Goal: Transaction & Acquisition: Purchase product/service

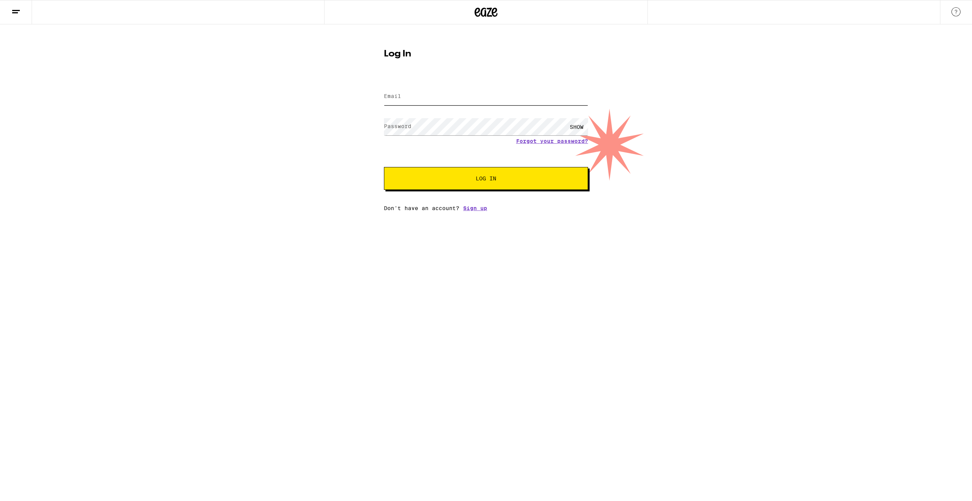
type input "[EMAIL_ADDRESS][DOMAIN_NAME]"
click at [445, 178] on span "Log In" at bounding box center [486, 178] width 142 height 5
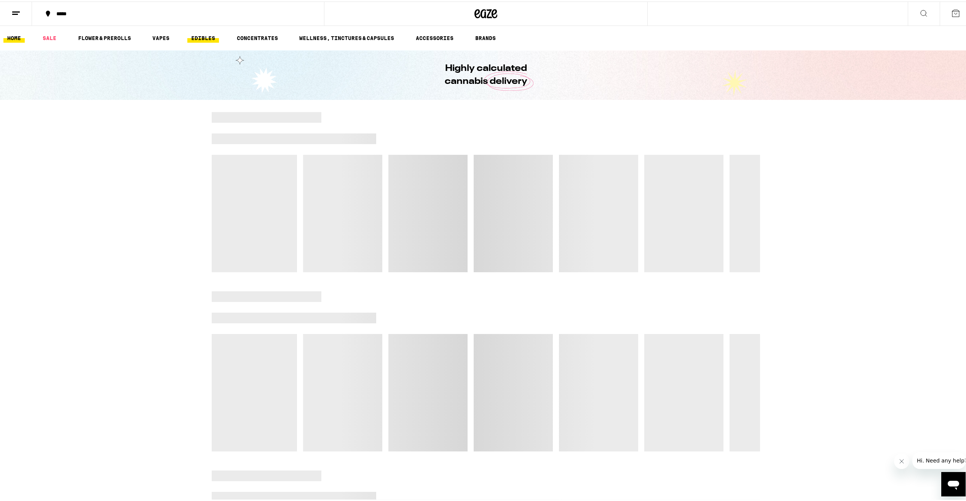
click at [197, 39] on link "EDIBLES" at bounding box center [203, 36] width 32 height 9
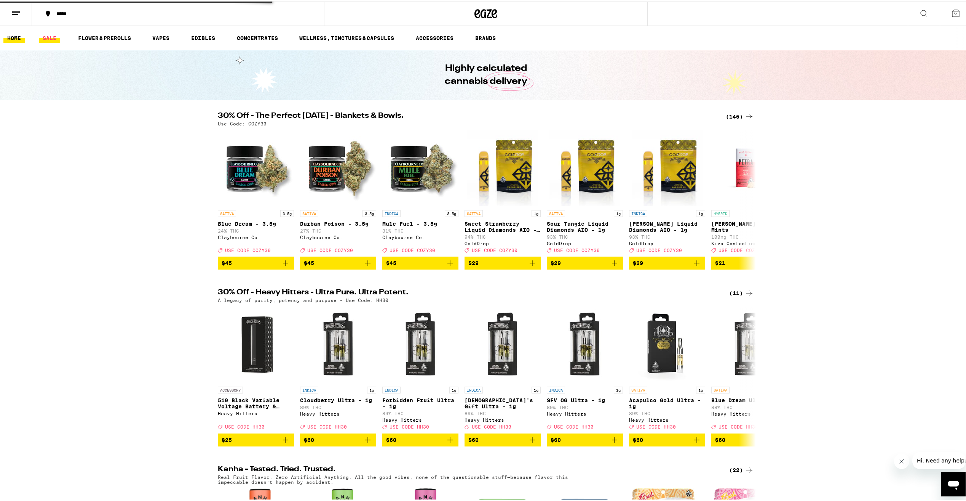
click at [58, 37] on link "SALE" at bounding box center [49, 36] width 21 height 9
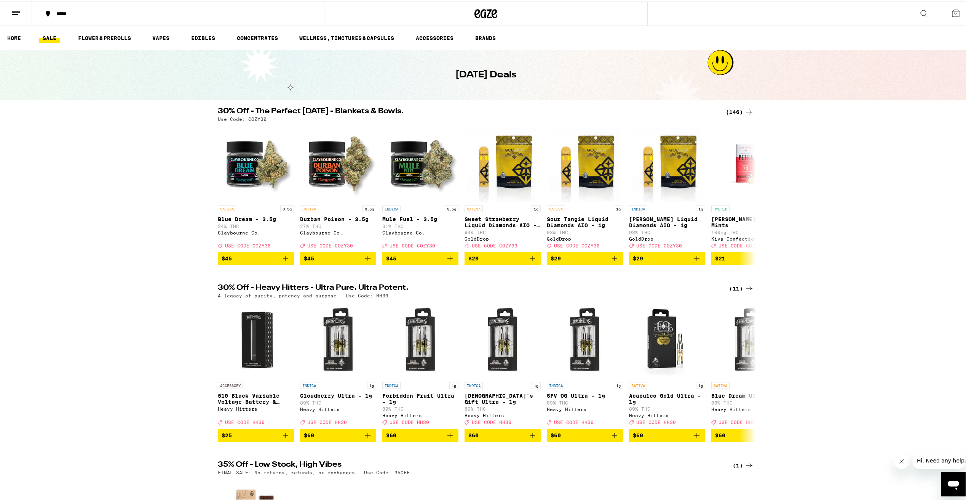
click at [738, 112] on div "(146)" at bounding box center [740, 110] width 28 height 9
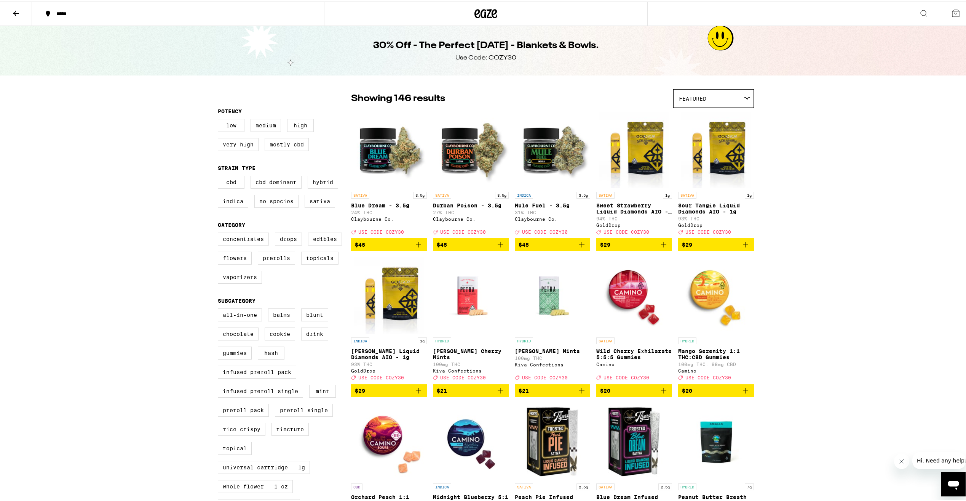
click at [321, 244] on label "Edibles" at bounding box center [325, 237] width 34 height 13
click at [220, 232] on input "Edibles" at bounding box center [219, 232] width 0 height 0
checkbox input "true"
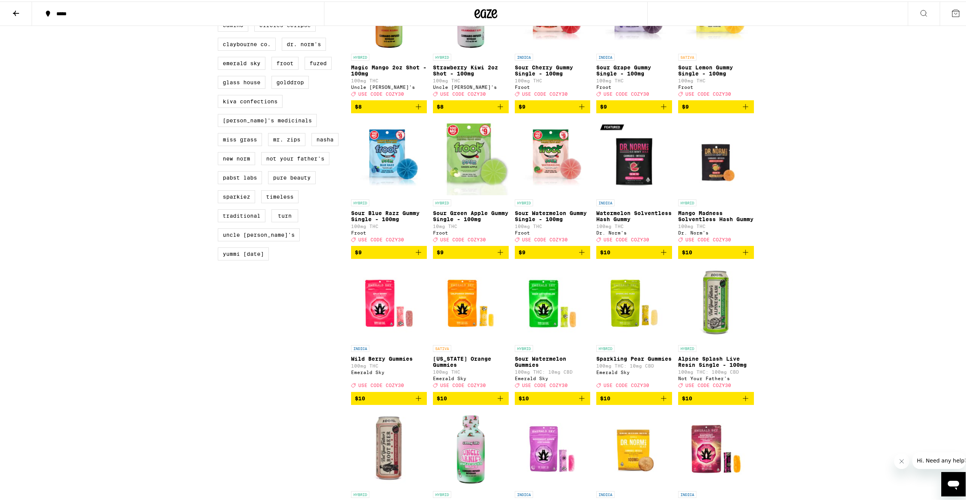
scroll to position [609, 0]
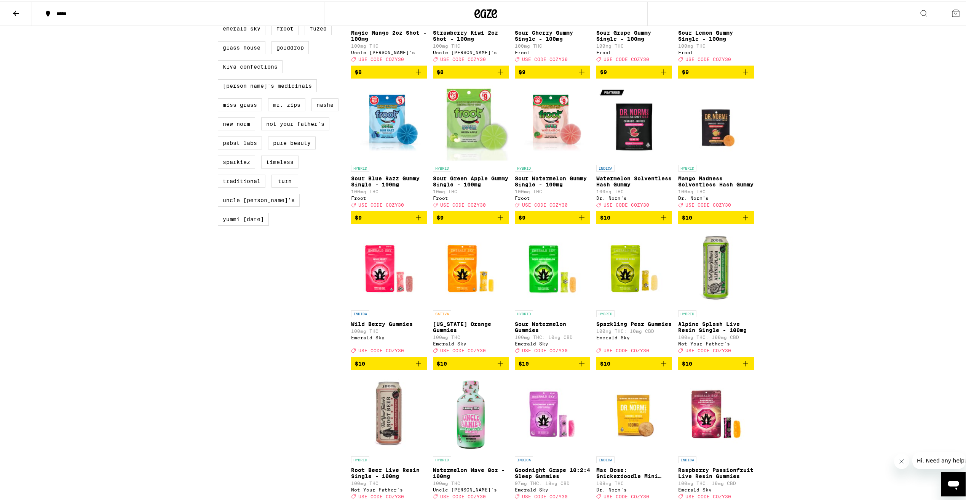
click at [458, 305] on img "Open page for California Orange Gummies from Emerald Sky" at bounding box center [471, 267] width 76 height 76
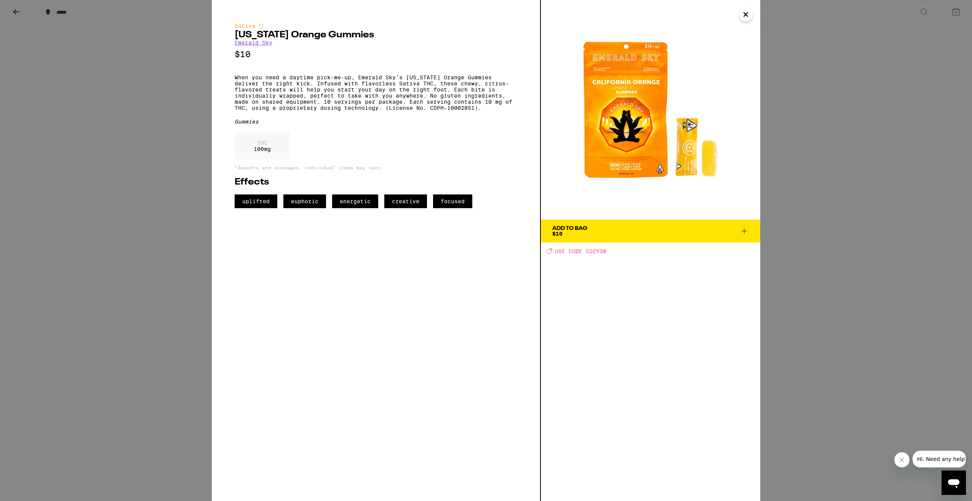
click at [745, 14] on icon "Close" at bounding box center [745, 14] width 9 height 11
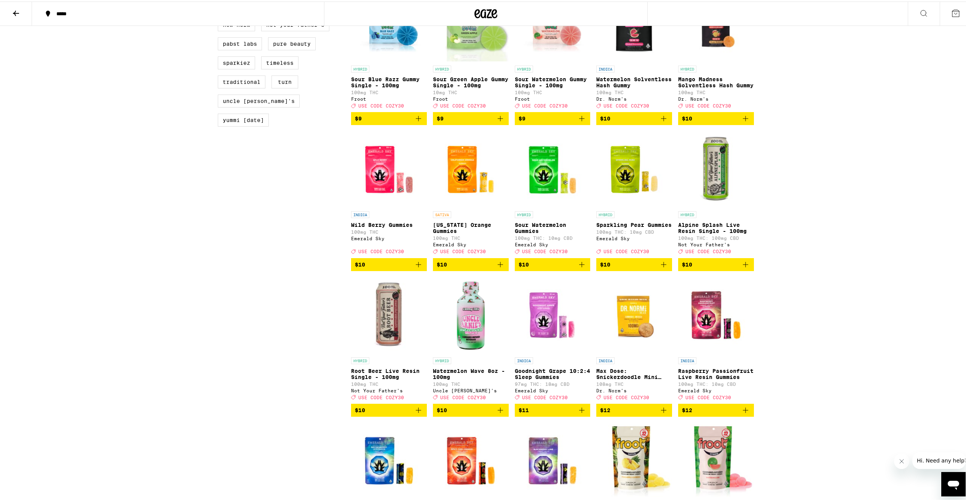
scroll to position [762, 0]
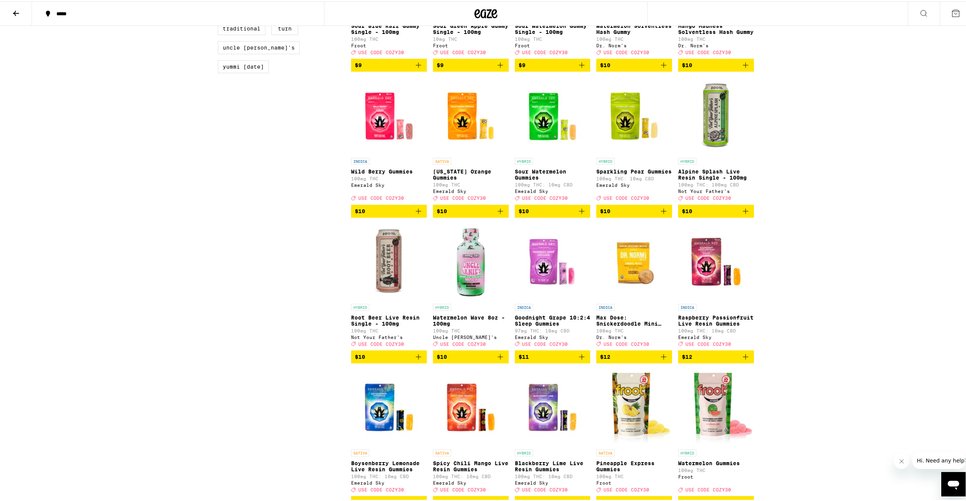
click at [704, 296] on img "Open page for Raspberry Passionfruit Live Resin Gummies from Emerald Sky" at bounding box center [716, 260] width 76 height 76
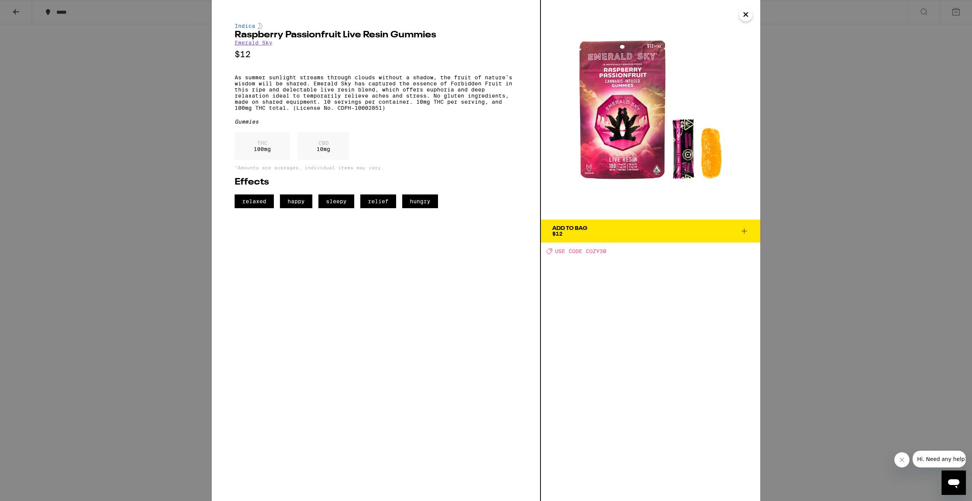
drag, startPoint x: 747, startPoint y: 231, endPoint x: 741, endPoint y: 235, distance: 6.8
click at [741, 235] on icon at bounding box center [744, 230] width 9 height 9
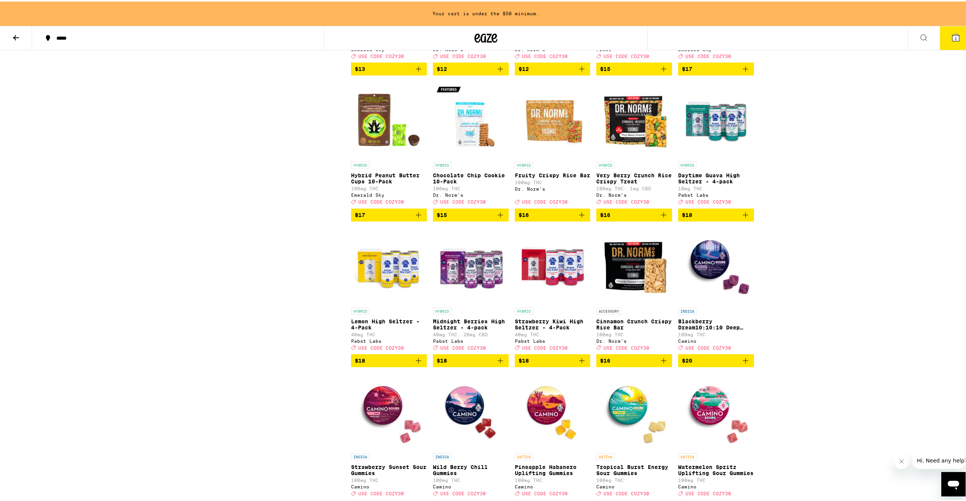
scroll to position [1307, 0]
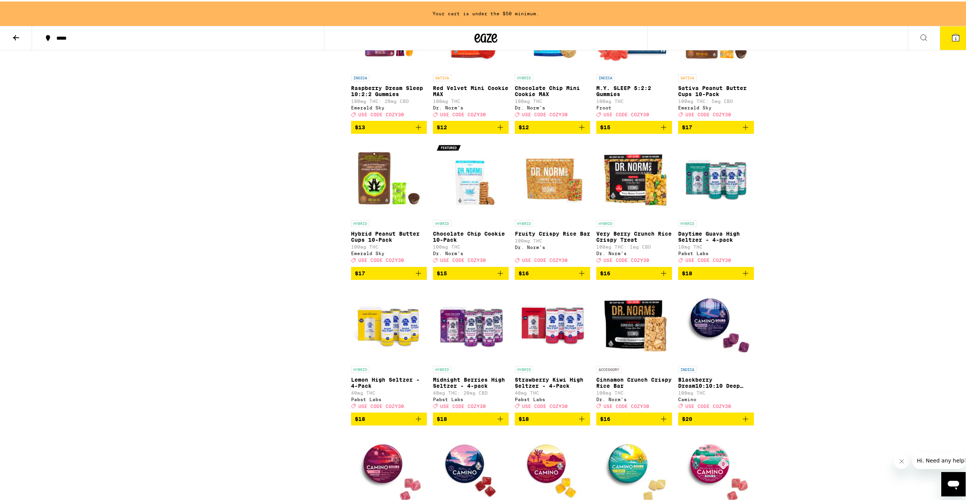
click at [653, 276] on span "$16" at bounding box center [634, 271] width 68 height 9
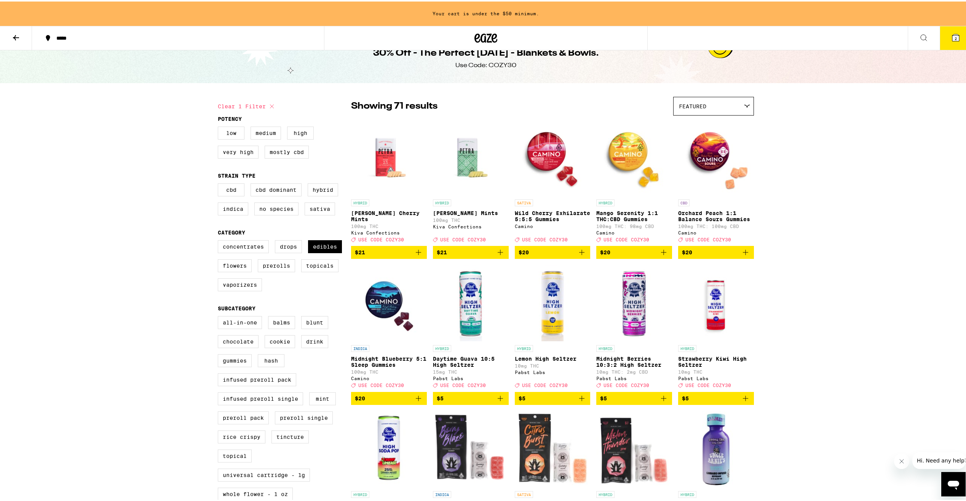
scroll to position [0, 0]
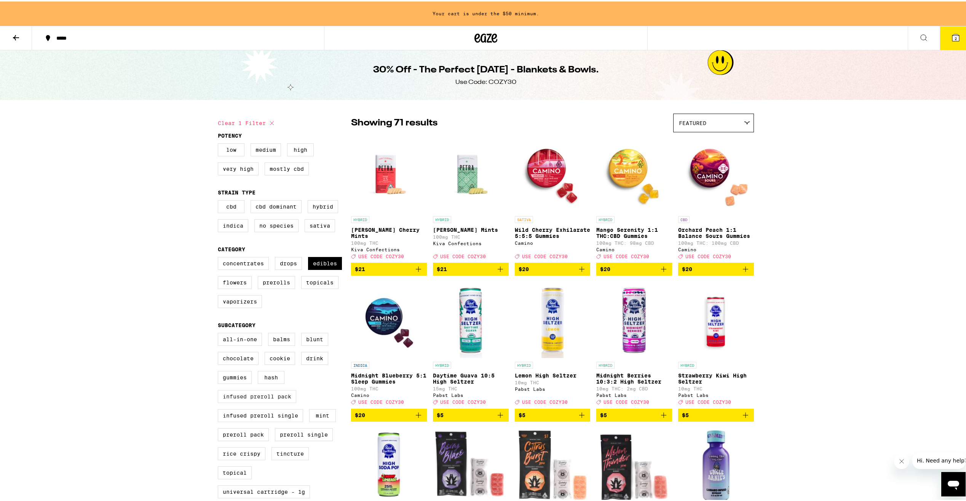
click at [275, 401] on label "Infused Preroll Pack" at bounding box center [257, 394] width 78 height 13
click at [220, 333] on input "Infused Preroll Pack" at bounding box center [219, 332] width 0 height 0
checkbox input "true"
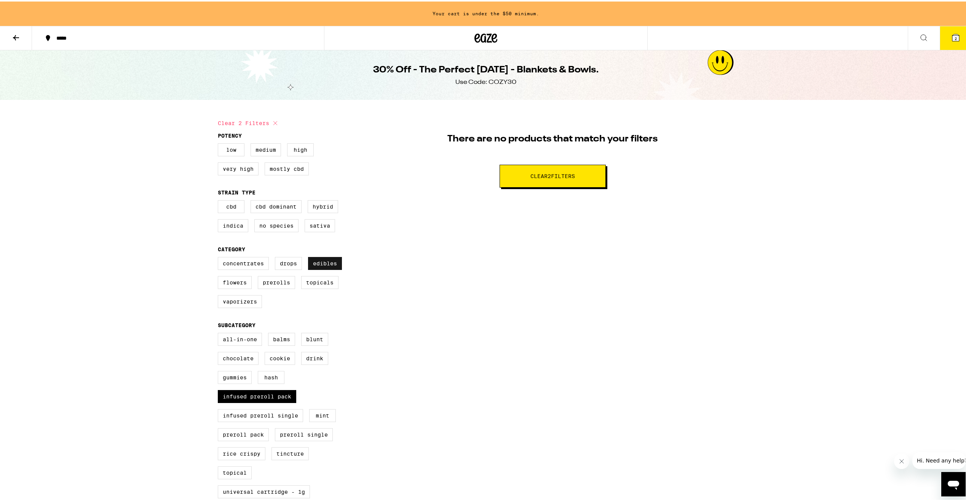
click at [332, 268] on label "Edibles" at bounding box center [325, 261] width 34 height 13
click at [220, 257] on input "Edibles" at bounding box center [219, 256] width 0 height 0
checkbox input "false"
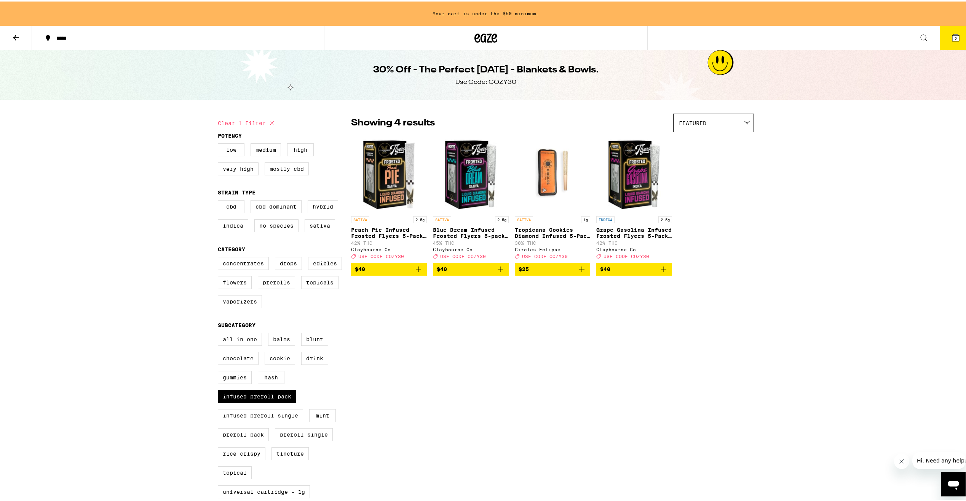
click at [282, 420] on label "Infused Preroll Single" at bounding box center [260, 413] width 85 height 13
click at [220, 333] on input "Infused Preroll Single" at bounding box center [219, 332] width 0 height 0
checkbox input "true"
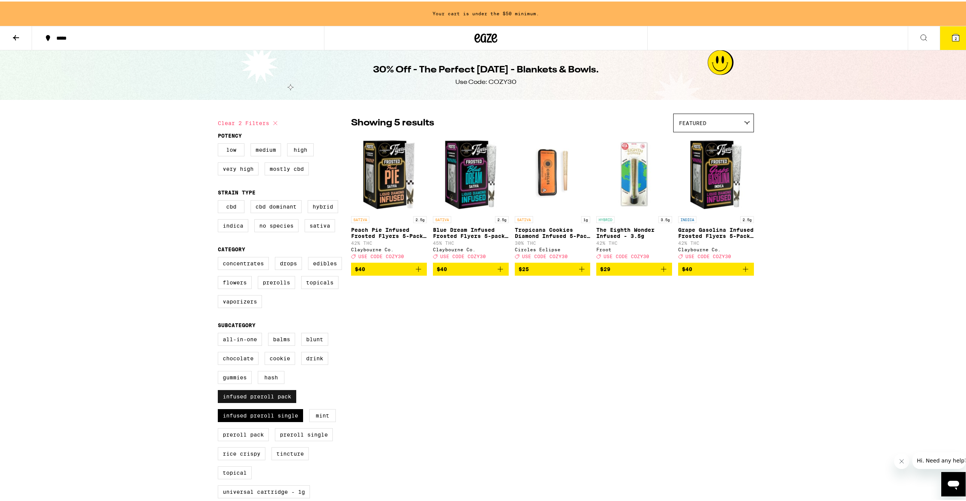
click at [275, 401] on label "Infused Preroll Pack" at bounding box center [257, 394] width 78 height 13
click at [220, 333] on input "Infused Preroll Pack" at bounding box center [219, 332] width 0 height 0
checkbox input "false"
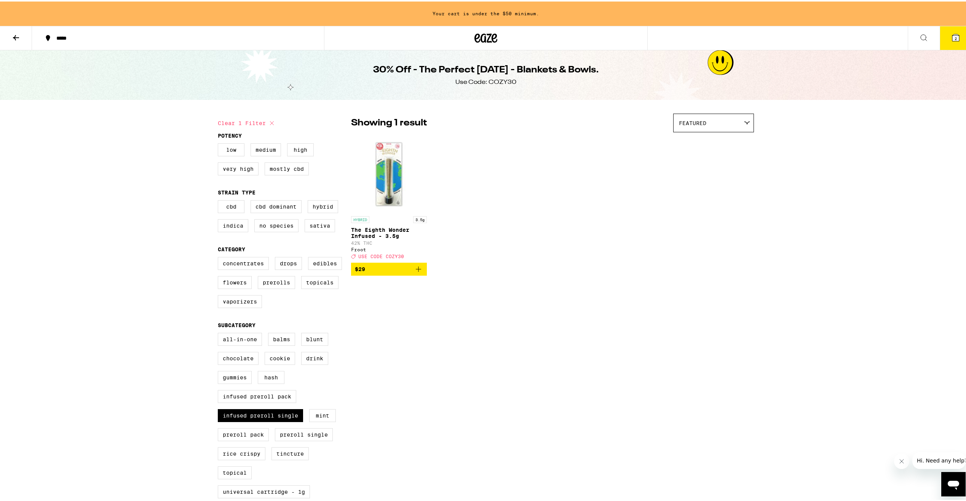
click at [275, 413] on div "All-In-One Balms Blunt Chocolate Cookie Drink Gummies Hash Infused Preroll Pack…" at bounding box center [284, 455] width 133 height 248
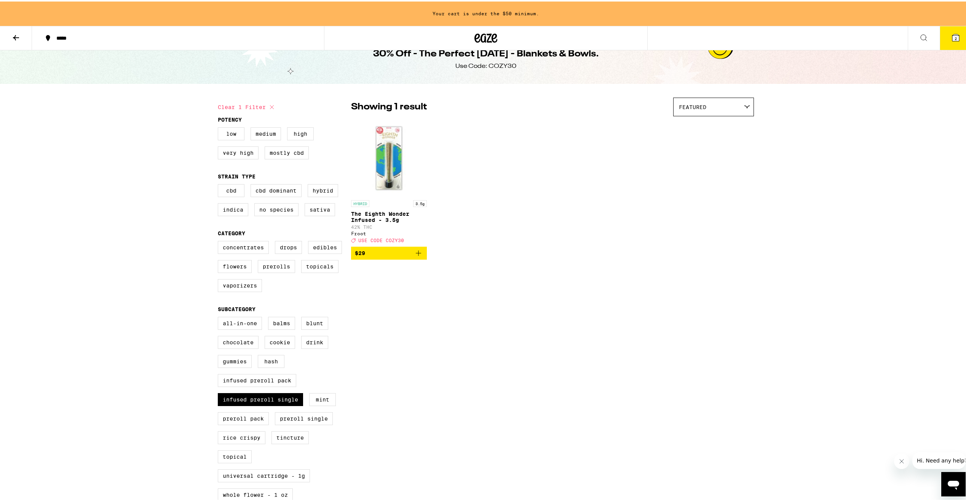
scroll to position [38, 0]
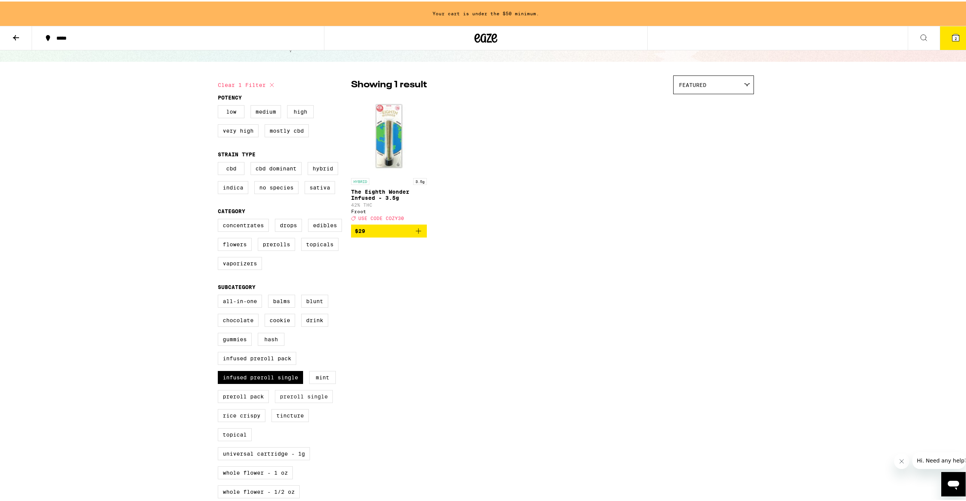
click at [312, 401] on label "Preroll Single" at bounding box center [304, 394] width 58 height 13
click at [220, 294] on input "Preroll Single" at bounding box center [219, 294] width 0 height 0
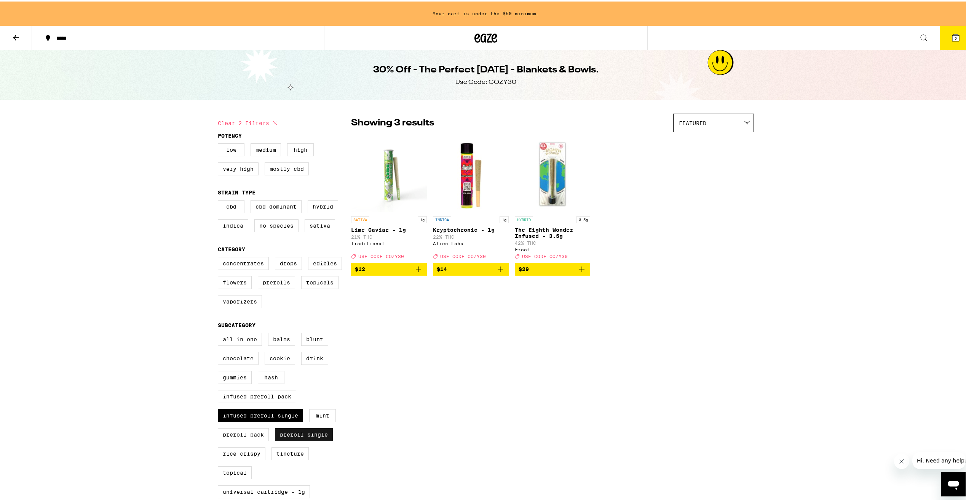
click at [312, 439] on label "Preroll Single" at bounding box center [304, 432] width 58 height 13
click at [220, 333] on input "Preroll Single" at bounding box center [219, 332] width 0 height 0
checkbox input "false"
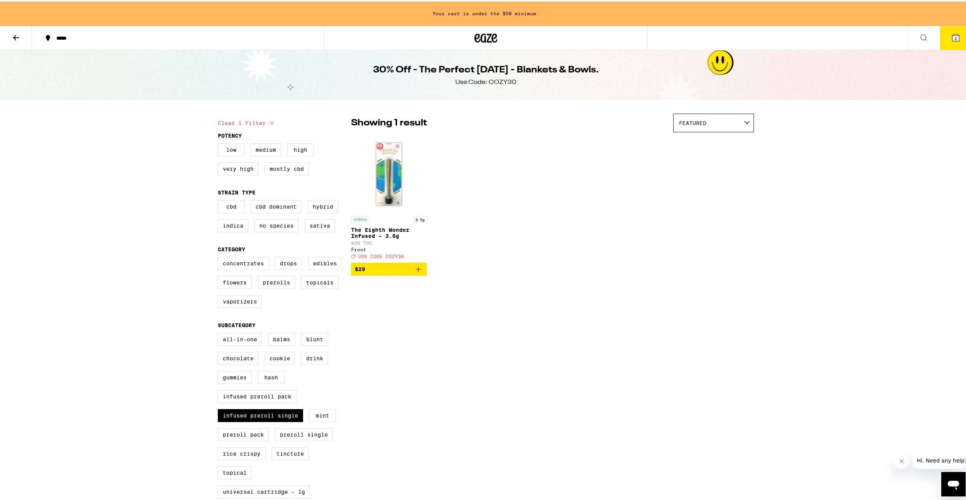
click at [953, 34] on icon at bounding box center [956, 36] width 7 height 7
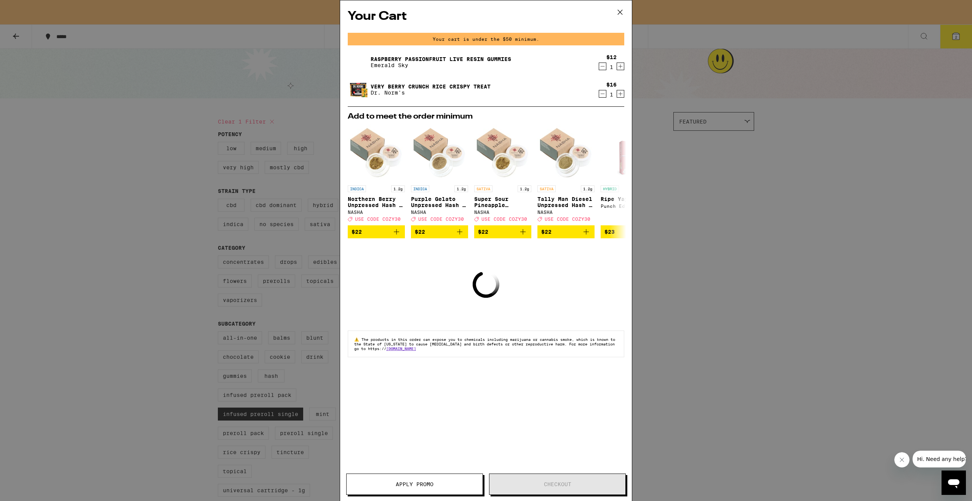
click at [446, 485] on span "Apply Promo" at bounding box center [415, 483] width 136 height 5
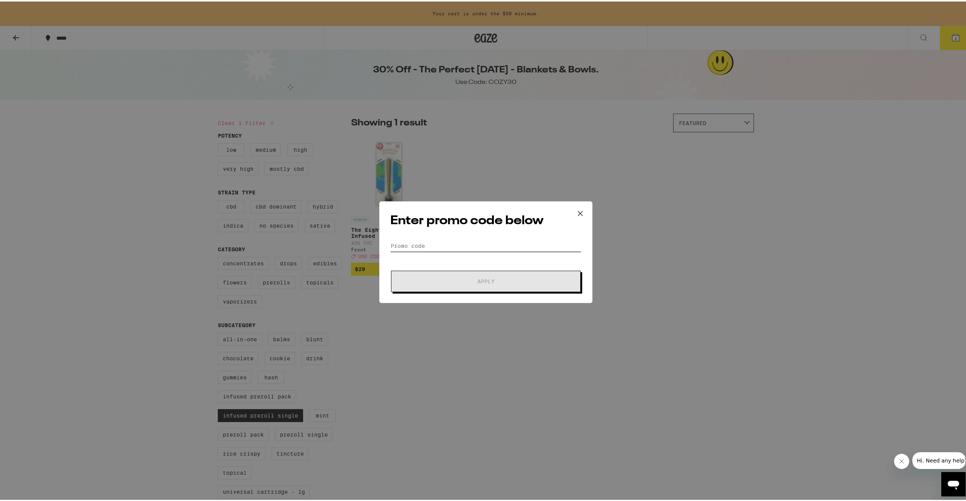
click at [425, 243] on input "Promo Code" at bounding box center [485, 243] width 191 height 11
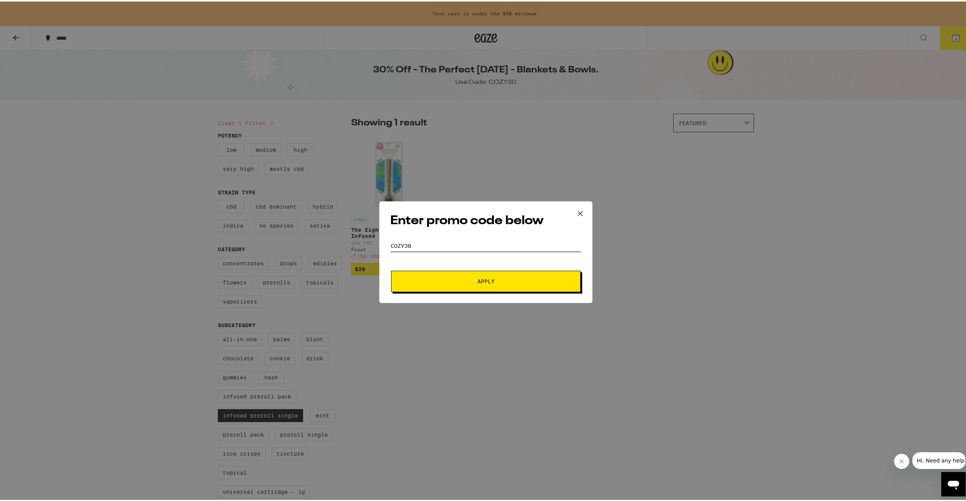
type input "cozy30"
click at [391, 269] on button "Apply" at bounding box center [486, 279] width 190 height 21
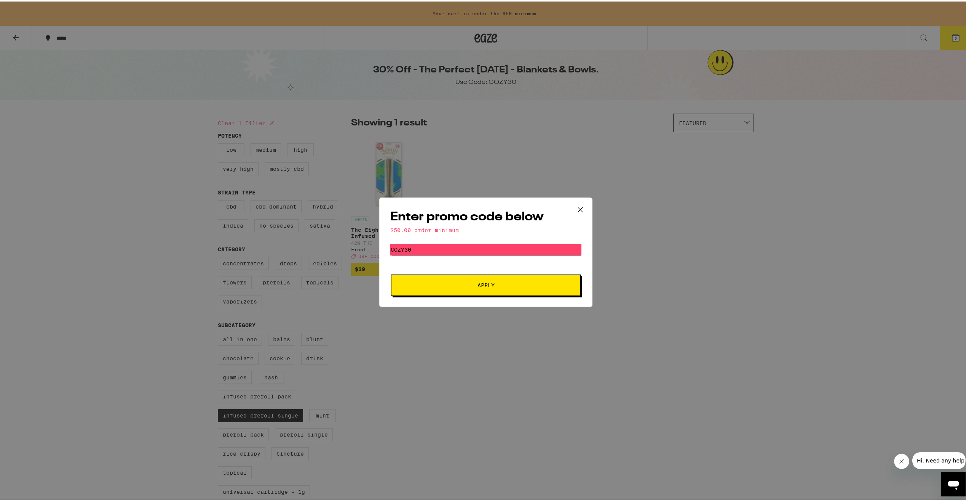
click at [578, 209] on icon at bounding box center [580, 207] width 11 height 11
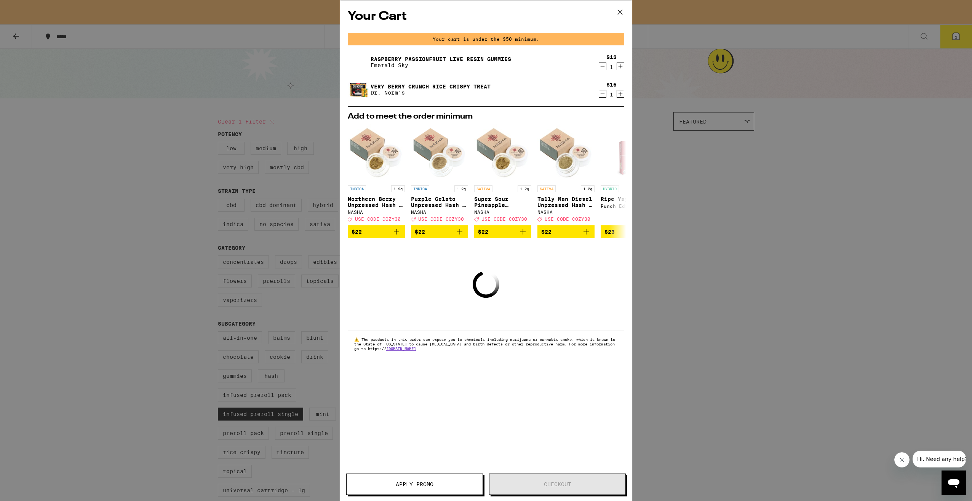
click at [621, 69] on icon "Increment" at bounding box center [620, 66] width 7 height 9
click at [621, 67] on icon "Increment" at bounding box center [621, 66] width 4 height 4
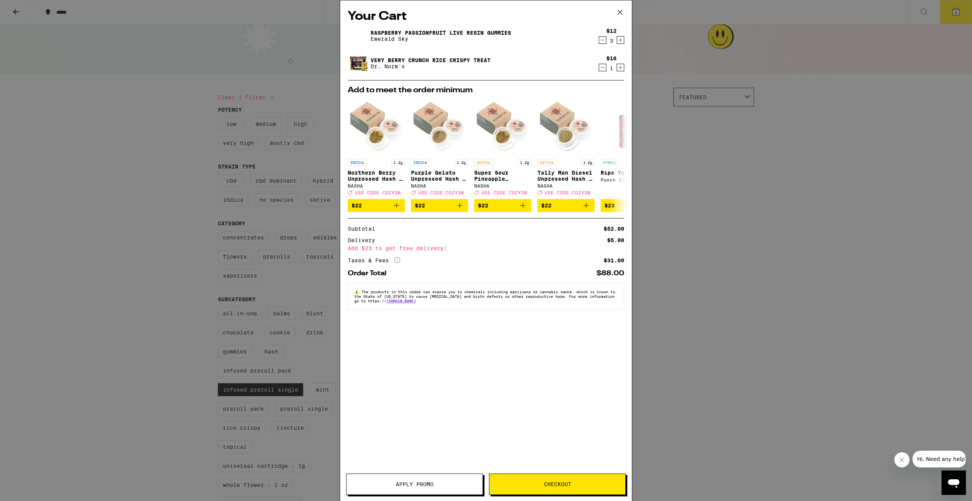
click at [603, 42] on icon "Decrement" at bounding box center [602, 39] width 7 height 9
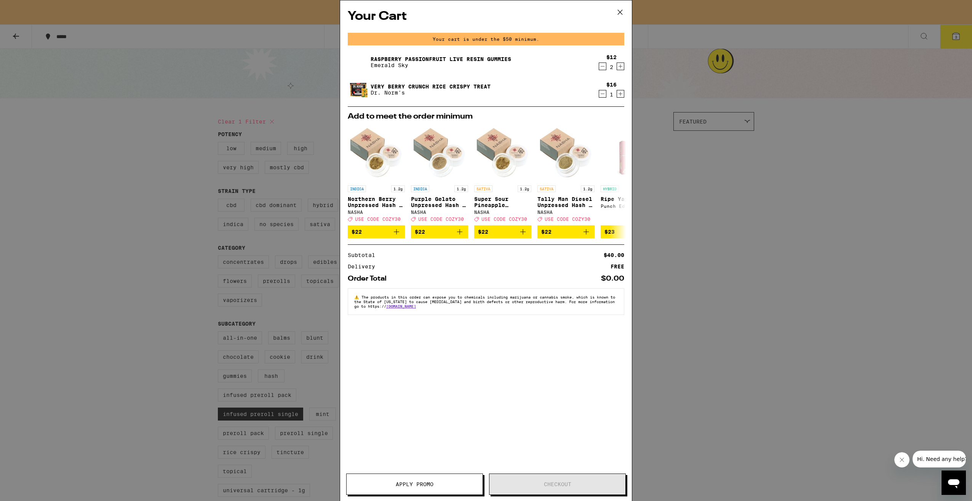
click at [452, 485] on span "Apply Promo" at bounding box center [415, 483] width 136 height 5
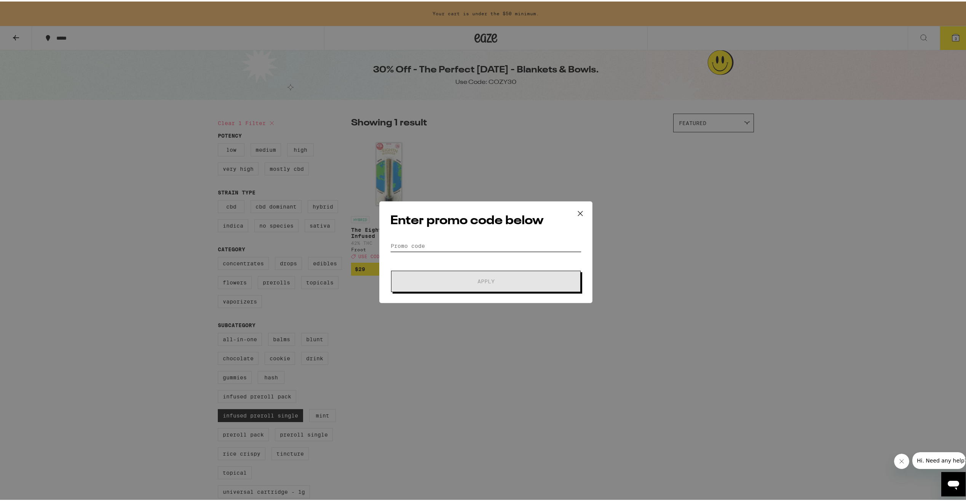
click at [474, 245] on input "Promo Code" at bounding box center [485, 243] width 191 height 11
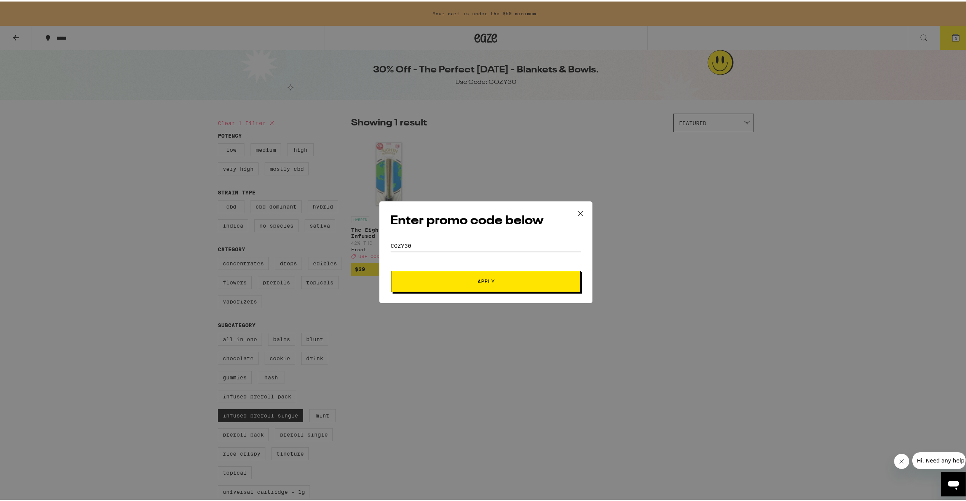
type input "cozy30"
click at [391, 269] on button "Apply" at bounding box center [486, 279] width 190 height 21
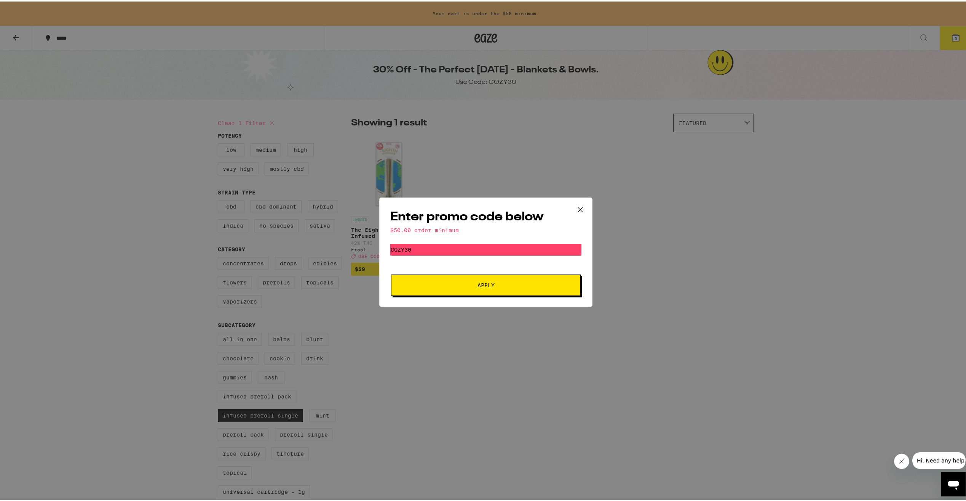
click at [578, 208] on icon at bounding box center [580, 207] width 5 height 5
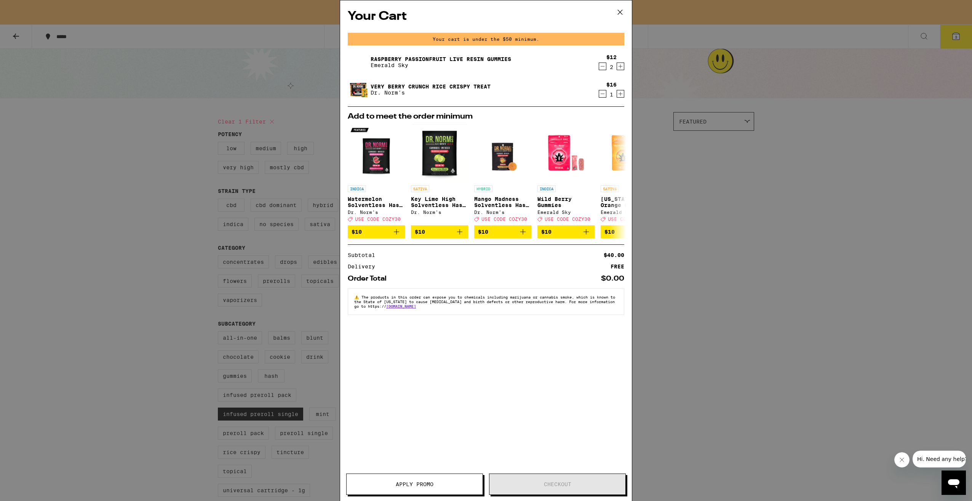
click at [619, 14] on icon at bounding box center [619, 11] width 11 height 11
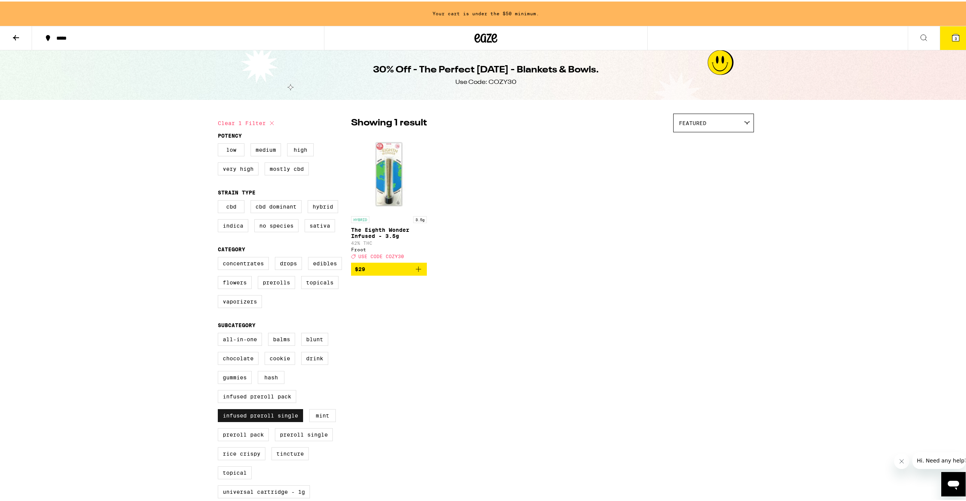
click at [283, 420] on label "Infused Preroll Single" at bounding box center [260, 413] width 85 height 13
click at [220, 333] on input "Infused Preroll Single" at bounding box center [219, 332] width 0 height 0
checkbox input "false"
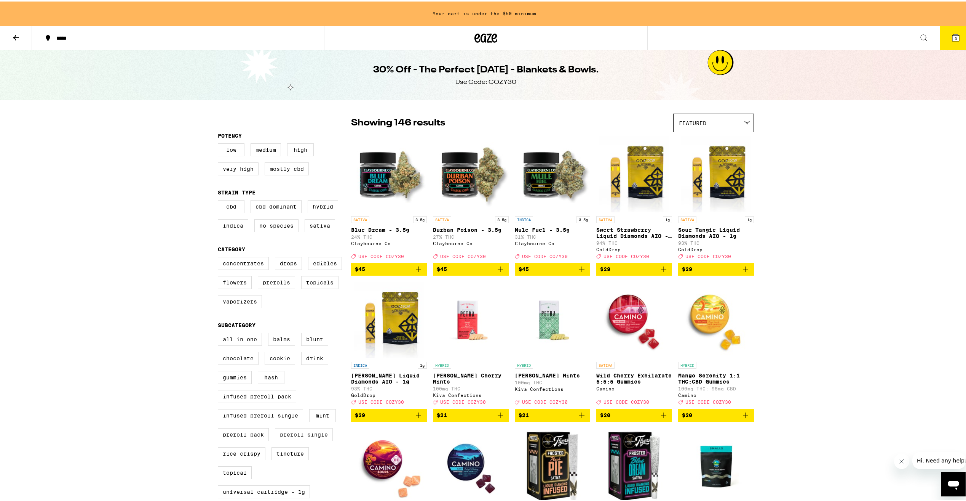
click at [309, 439] on label "Preroll Single" at bounding box center [304, 432] width 58 height 13
click at [220, 333] on input "Preroll Single" at bounding box center [219, 332] width 0 height 0
checkbox input "true"
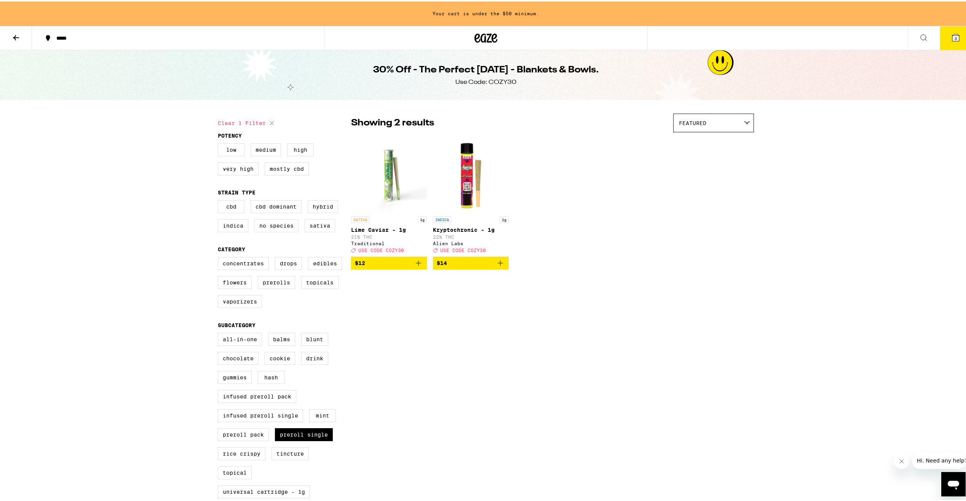
click at [375, 266] on span "$12" at bounding box center [389, 261] width 68 height 9
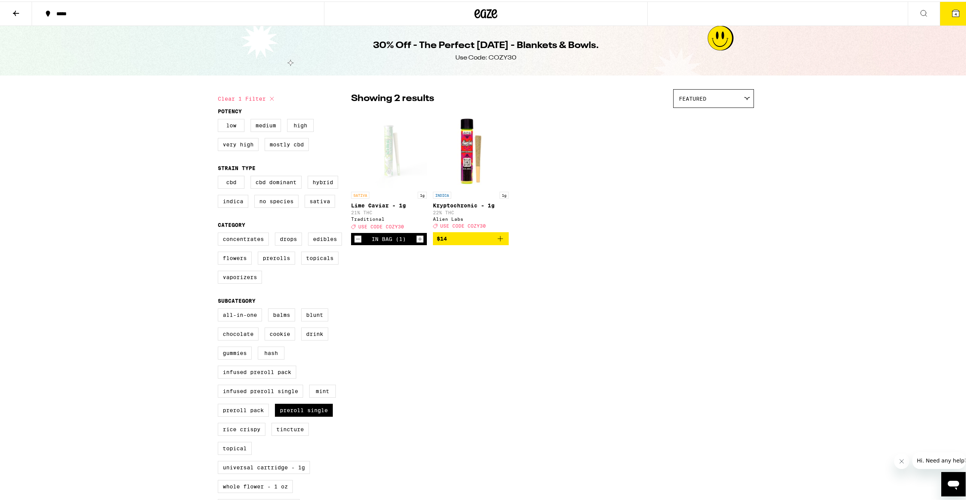
click at [956, 15] on button "4" at bounding box center [956, 12] width 32 height 24
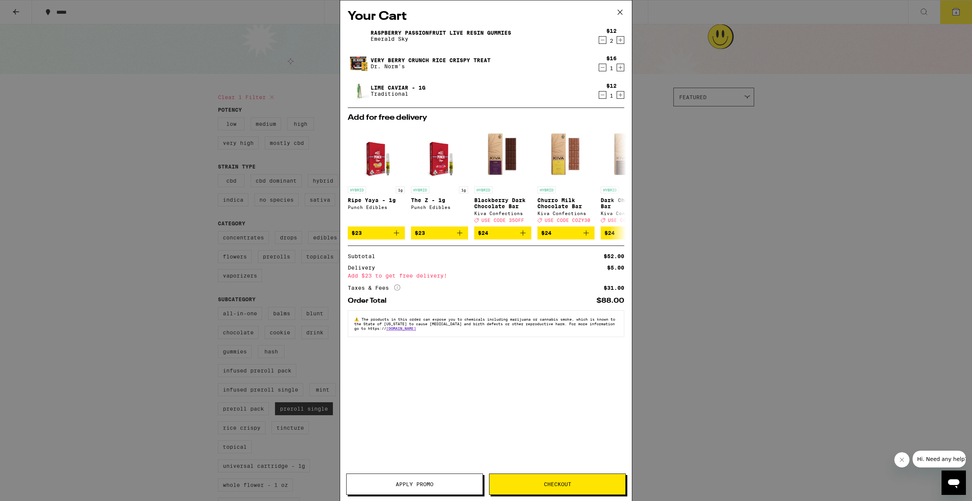
click at [427, 488] on button "Apply Promo" at bounding box center [414, 483] width 137 height 21
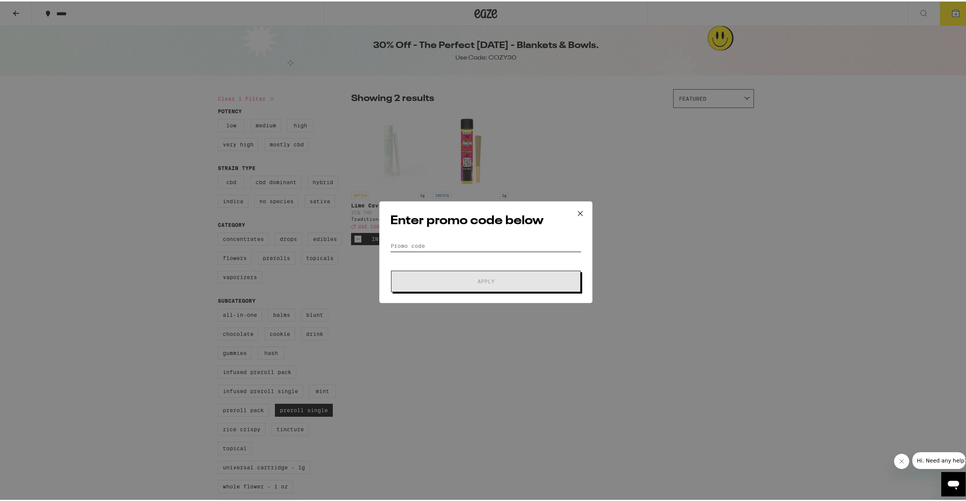
click at [443, 245] on input "Promo Code" at bounding box center [485, 243] width 191 height 11
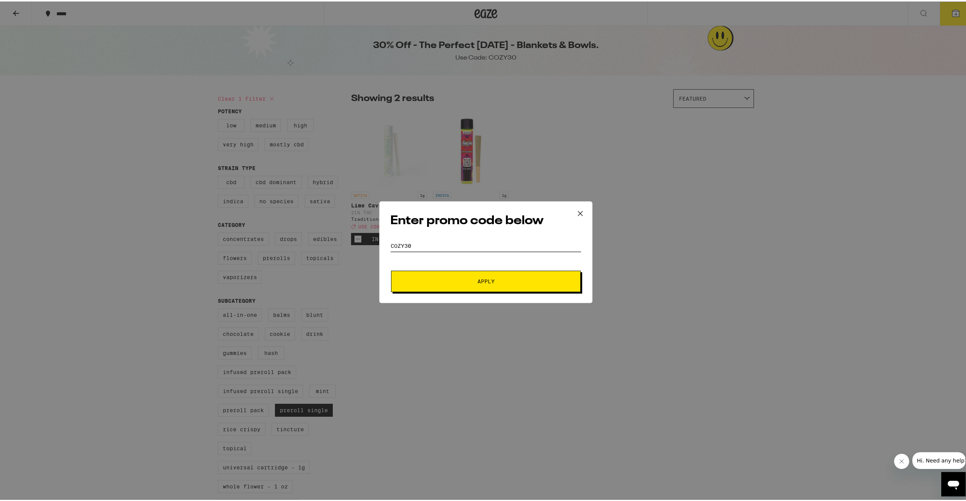
type input "cozy30"
click at [391, 269] on button "Apply" at bounding box center [486, 279] width 190 height 21
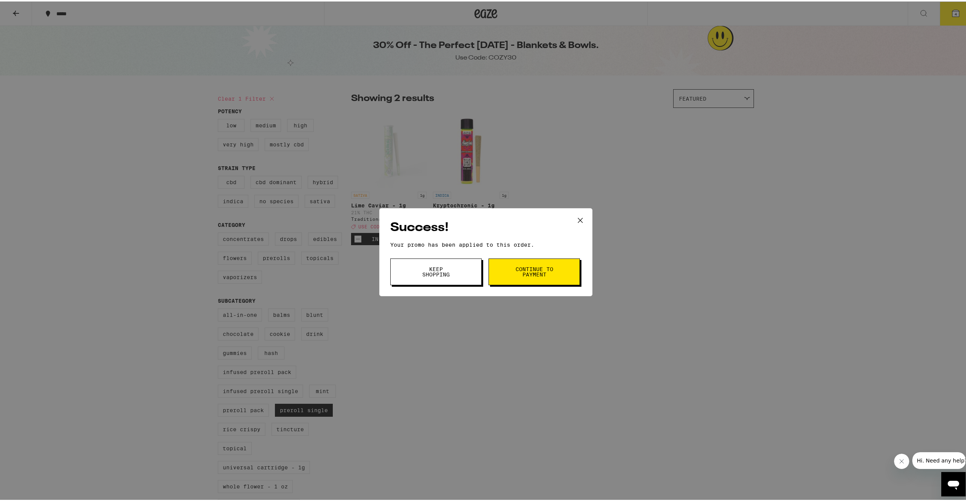
click at [525, 275] on span "Continue to payment" at bounding box center [534, 270] width 39 height 11
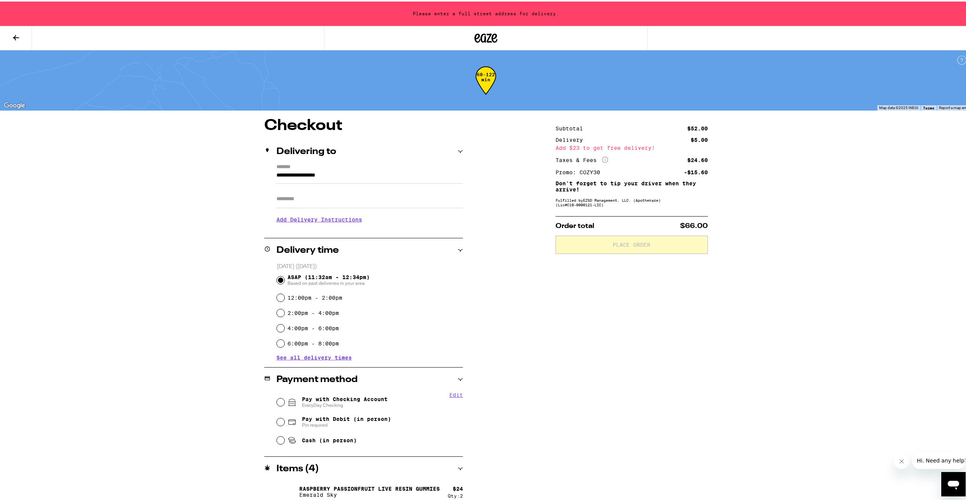
click at [368, 398] on span "Pay with Checking Account EveryDay Checking" at bounding box center [345, 400] width 86 height 12
click at [285, 398] on input "Pay with Checking Account EveryDay Checking" at bounding box center [281, 401] width 8 height 8
radio input "true"
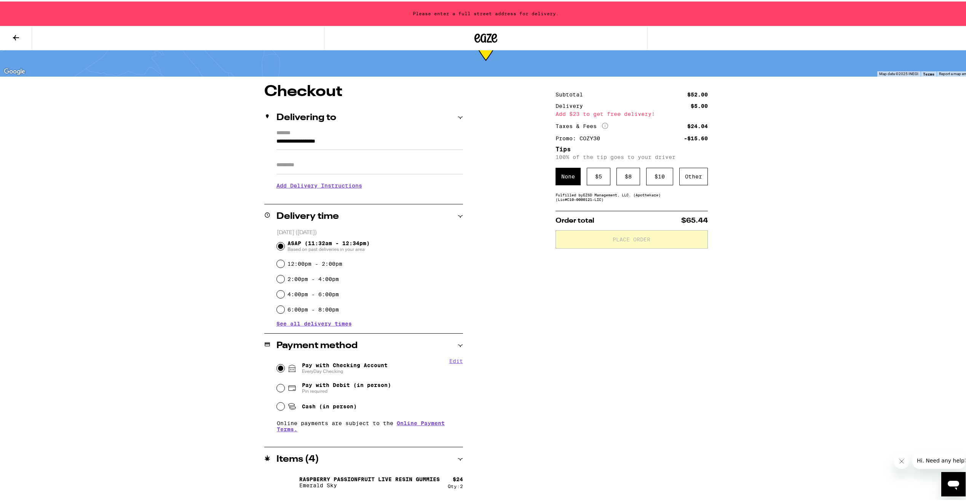
scroll to position [10, 0]
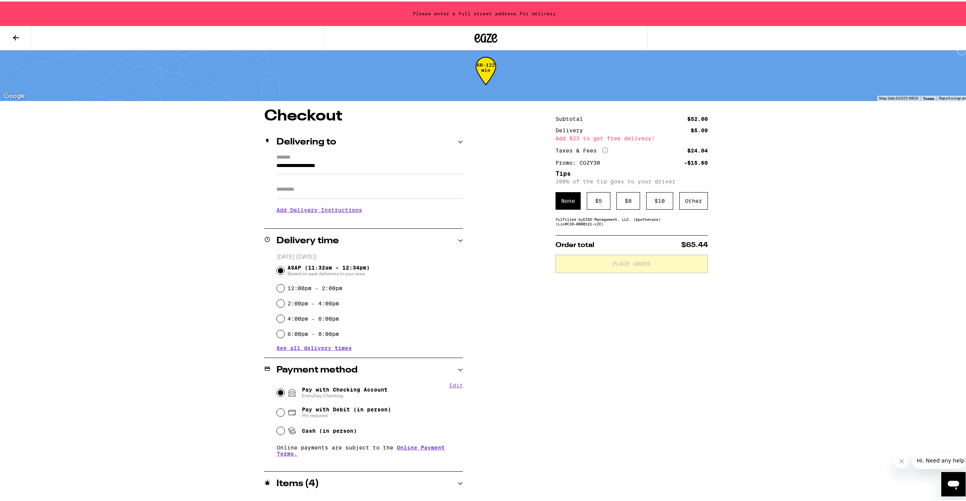
click at [411, 170] on input "**********" at bounding box center [370, 166] width 187 height 13
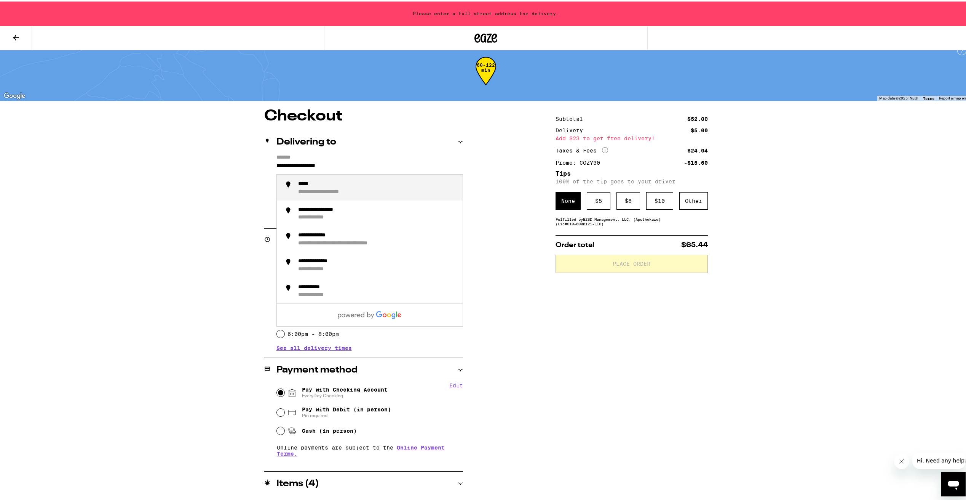
click at [411, 170] on input "**********" at bounding box center [370, 166] width 187 height 13
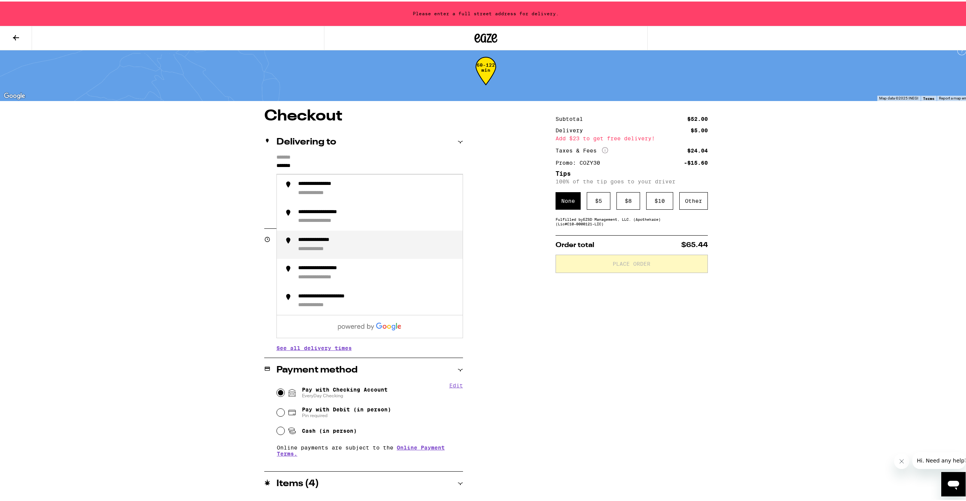
click at [368, 245] on div "**********" at bounding box center [377, 243] width 158 height 16
type input "**********"
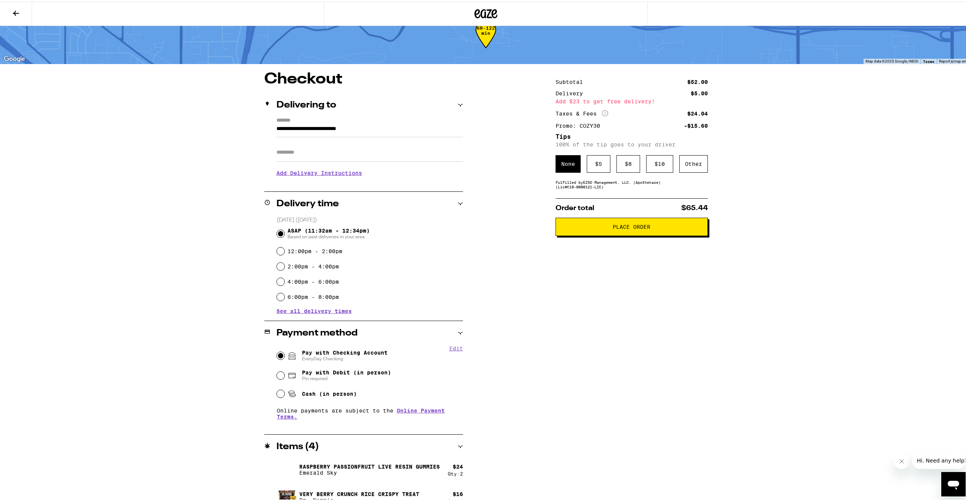
scroll to position [0, 0]
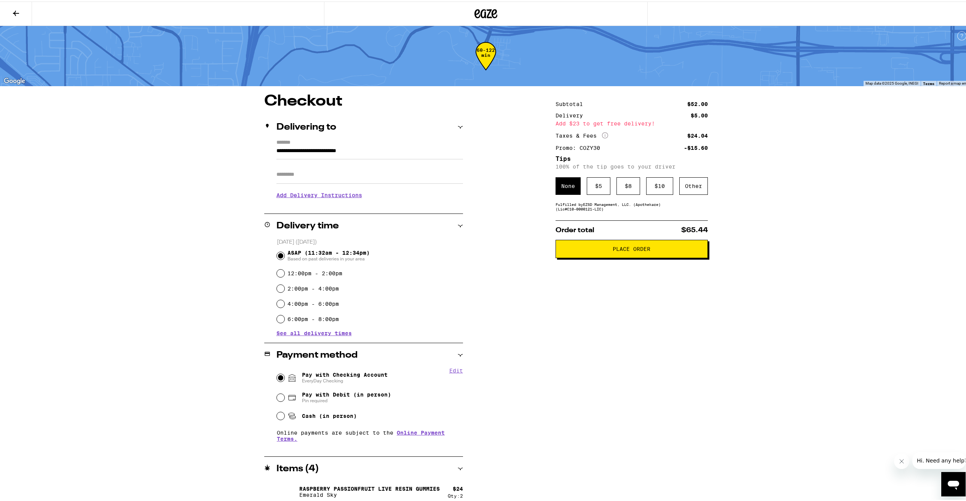
click at [603, 250] on span "Place Order" at bounding box center [631, 247] width 139 height 5
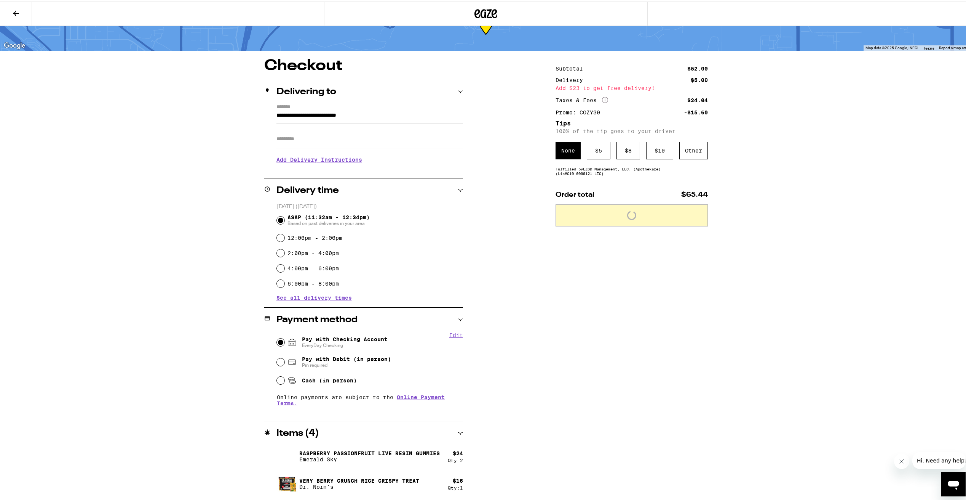
scroll to position [38, 0]
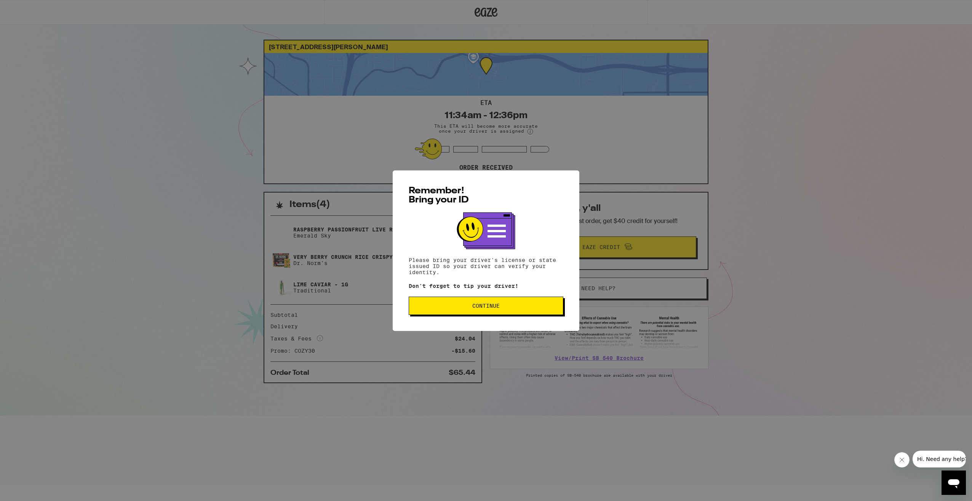
click at [532, 311] on button "Continue" at bounding box center [486, 305] width 155 height 18
